Goal: Task Accomplishment & Management: Manage account settings

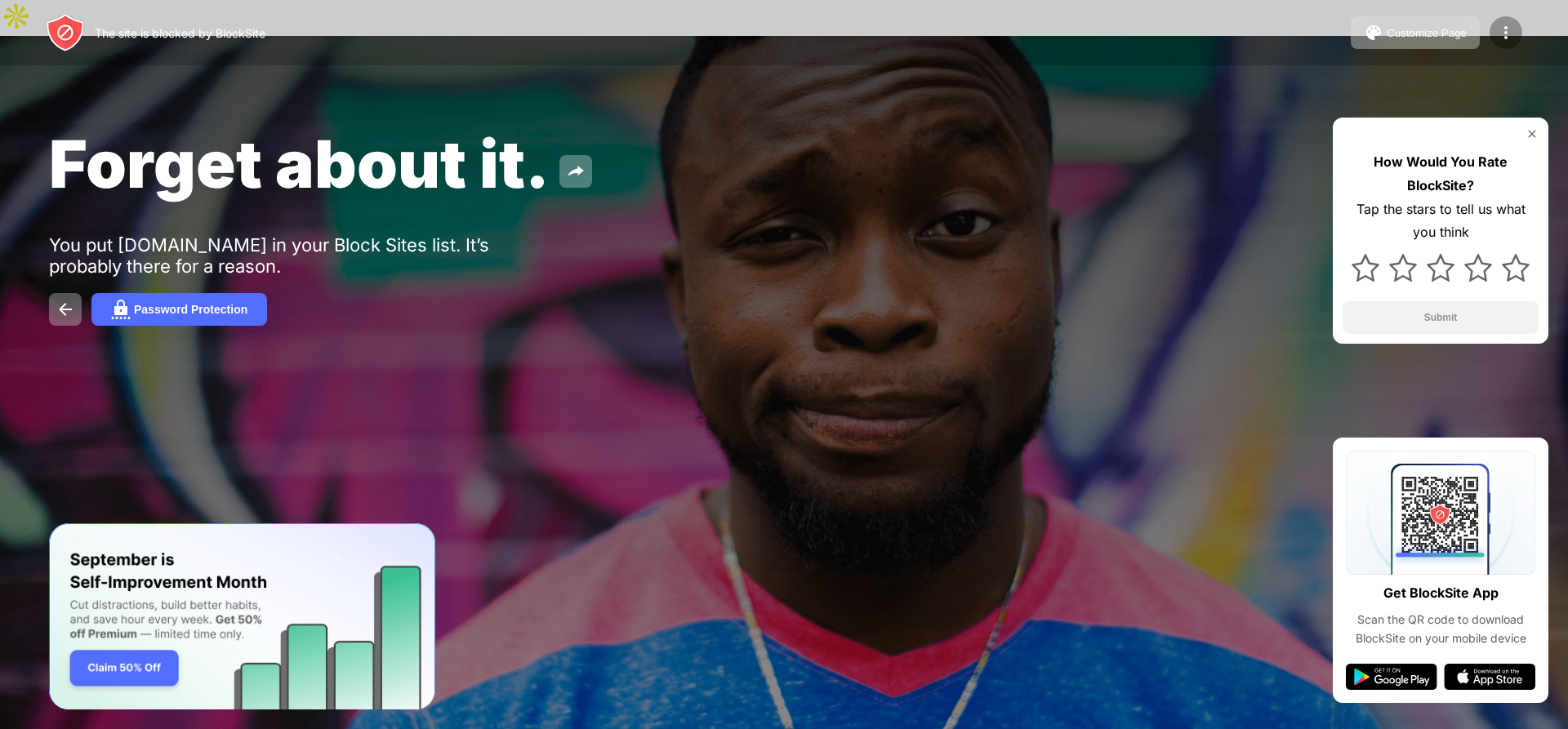
click at [1505, 27] on img at bounding box center [1506, 32] width 20 height 20
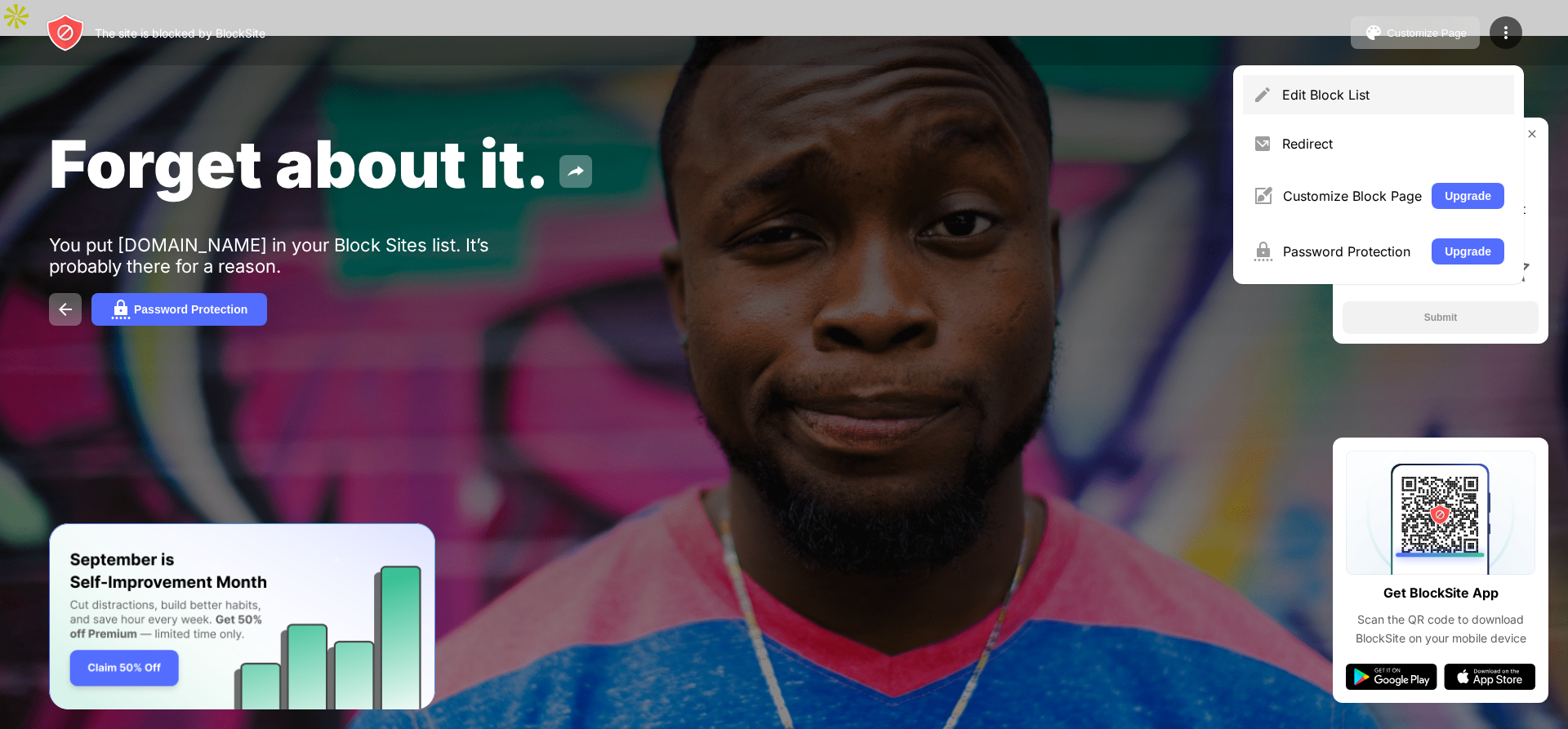
click at [1328, 105] on div "Edit Block List" at bounding box center [1379, 95] width 271 height 39
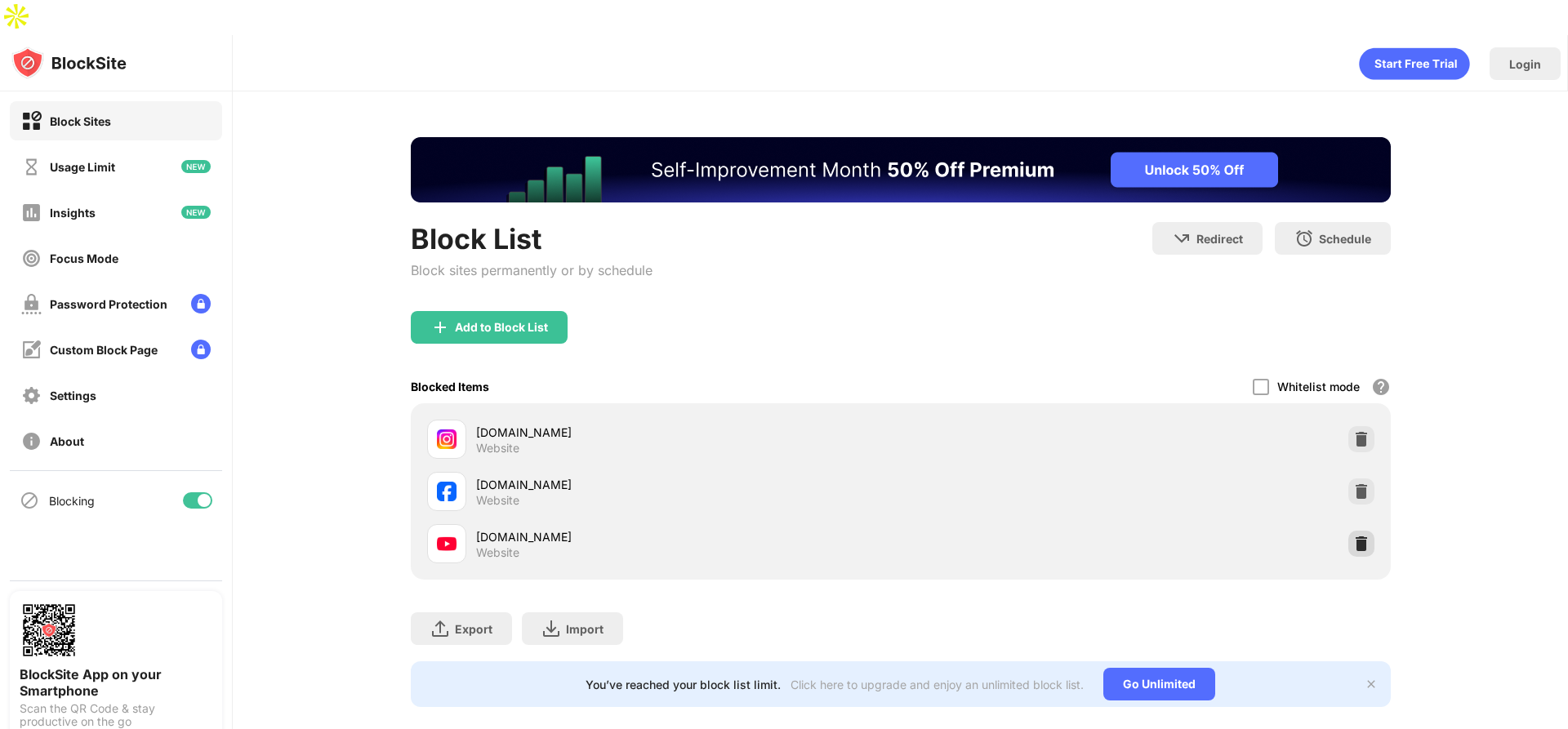
click at [1364, 536] on img at bounding box center [1361, 544] width 17 height 17
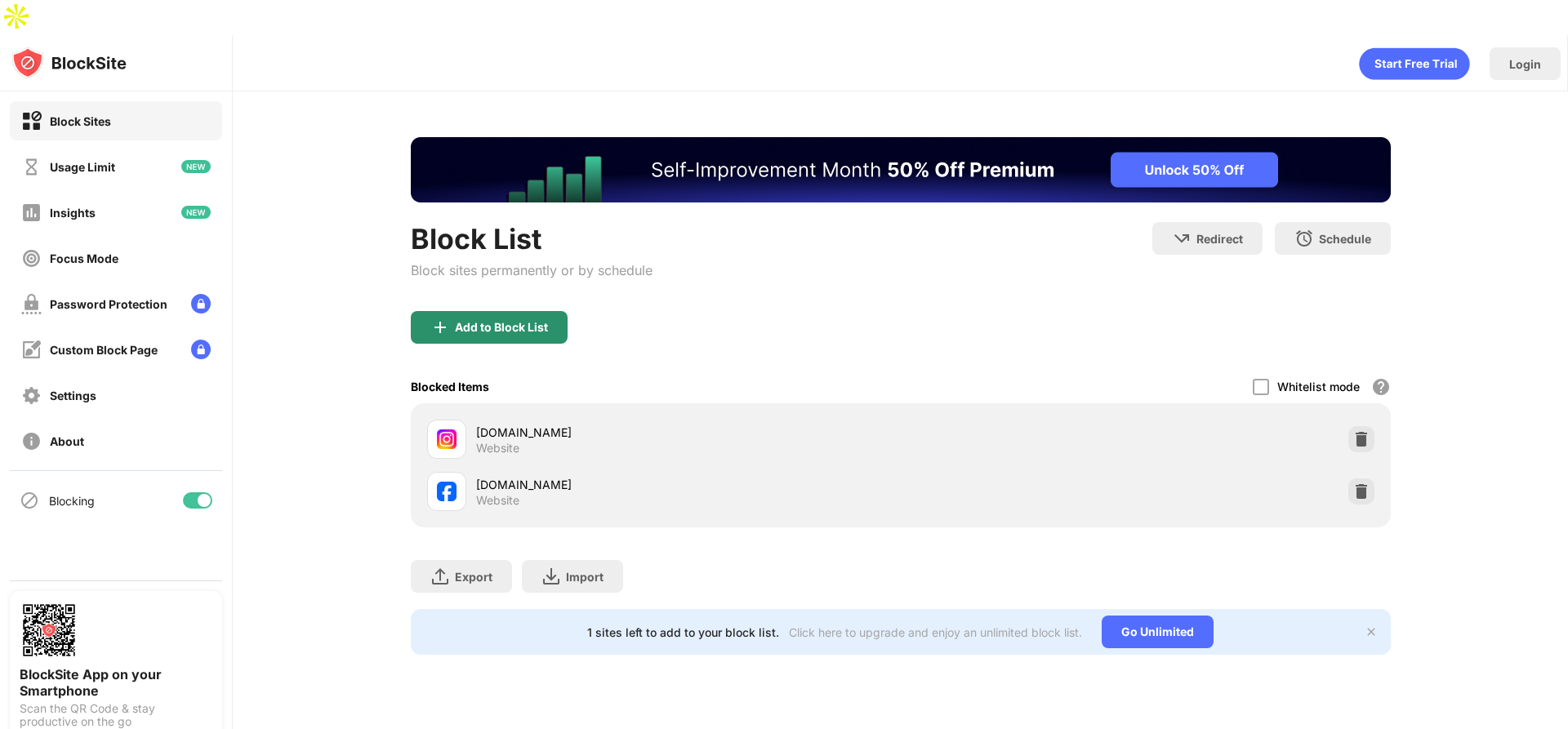
click at [493, 312] on div "Add to Block List" at bounding box center [489, 327] width 157 height 32
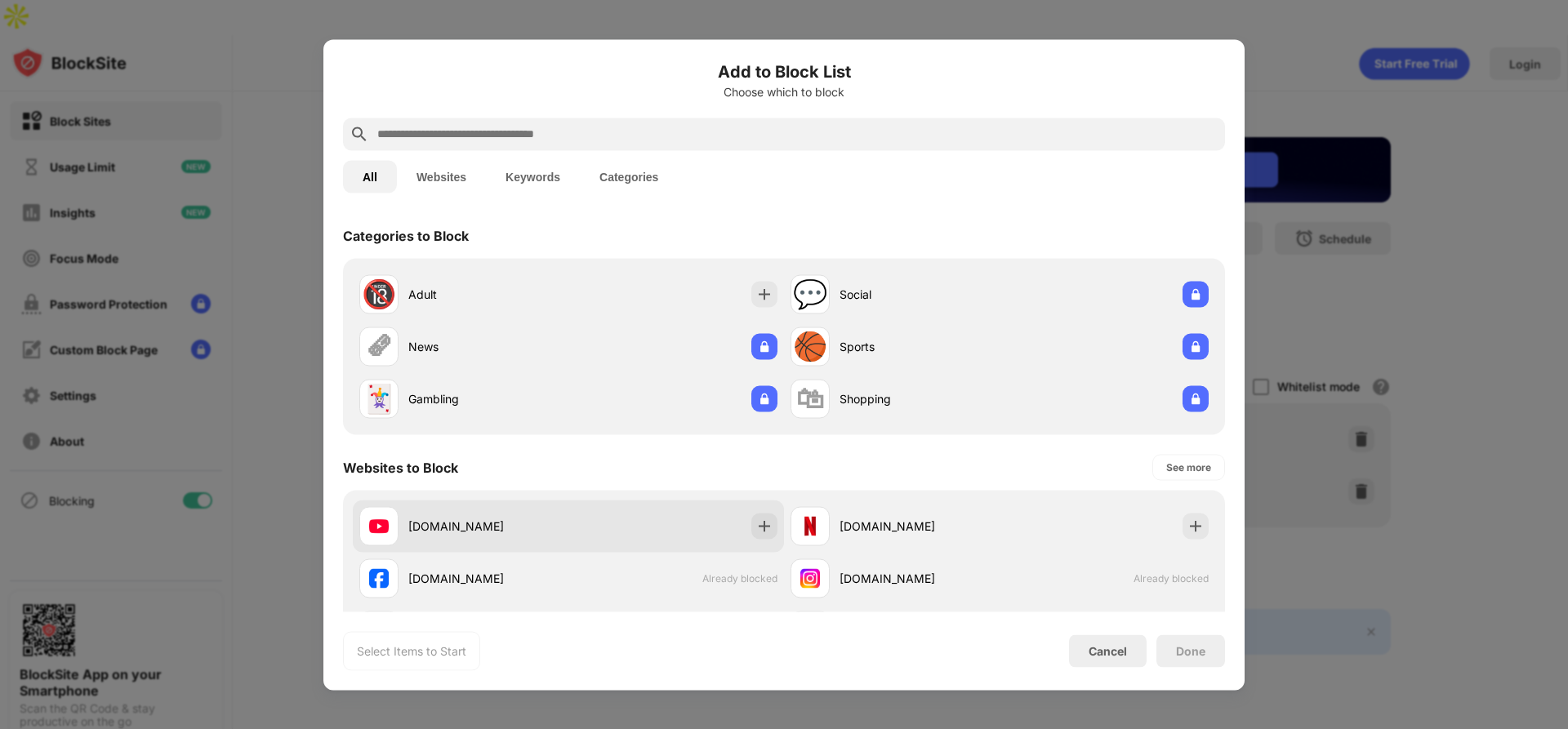
click at [501, 522] on div "[DOMAIN_NAME]" at bounding box center [488, 526] width 160 height 18
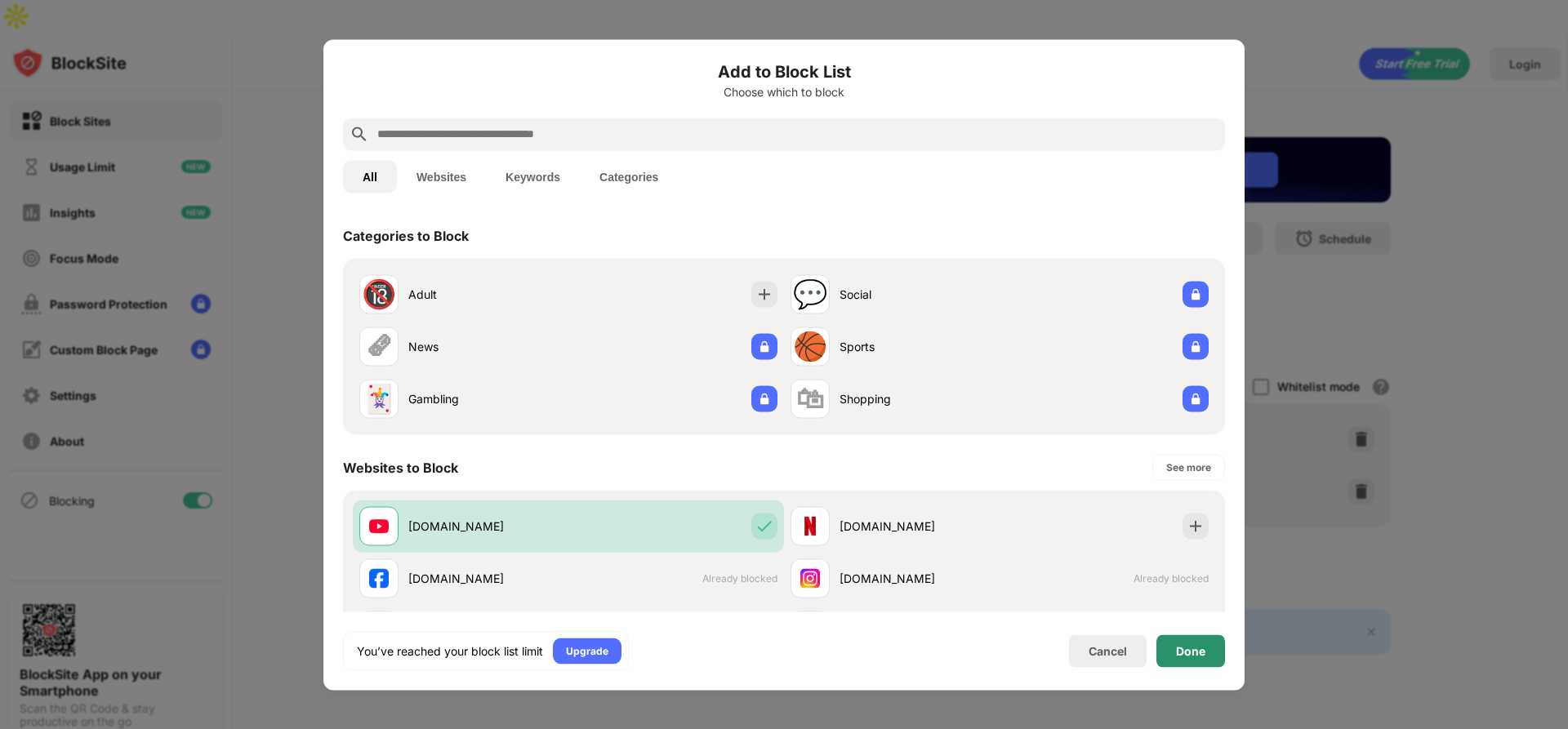
click at [1194, 654] on div "Done" at bounding box center [1191, 651] width 29 height 13
